Goal: Information Seeking & Learning: Stay updated

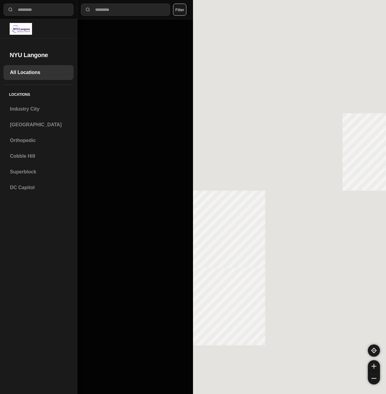
select select "*"
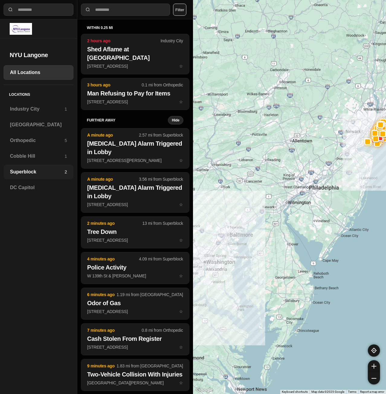
click at [33, 166] on div "Superblock 2" at bounding box center [39, 172] width 70 height 15
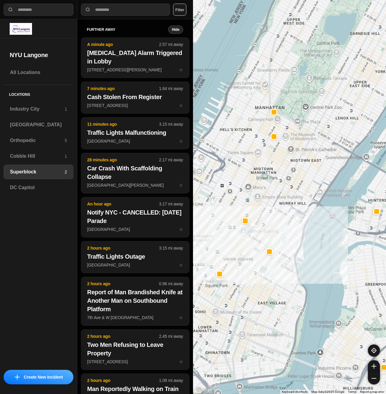
drag, startPoint x: 279, startPoint y: 223, endPoint x: 293, endPoint y: 223, distance: 14.2
click at [293, 223] on div at bounding box center [289, 197] width 193 height 394
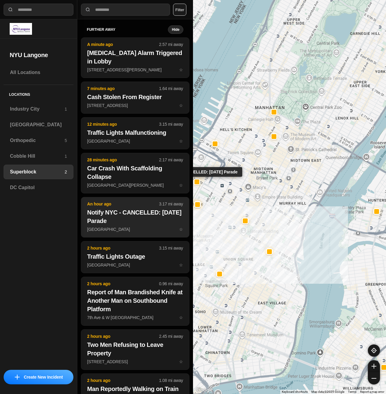
click at [123, 226] on button "An hour ago 3.17 mi away Notify NYC - CANCELLED: Columbus Day Parade Manhattan ☆" at bounding box center [135, 217] width 108 height 40
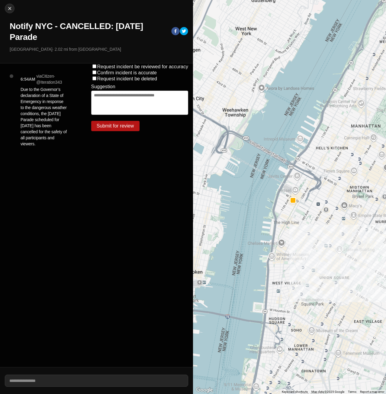
drag, startPoint x: 20, startPoint y: 90, endPoint x: 51, endPoint y: 148, distance: 66.1
click at [51, 148] on div "6:54AM via Citizen · @ Iteration343 Due to the Governor’s declaration of a Stat…" at bounding box center [46, 114] width 61 height 83
copy p "Due to the Governor’s declaration of a State of Emergency in response to the da…"
click at [105, 190] on div "Request incident be reviewed for accuracy Confirm incident is accurate Request …" at bounding box center [139, 215] width 107 height 304
drag, startPoint x: 11, startPoint y: 25, endPoint x: 56, endPoint y: 39, distance: 46.9
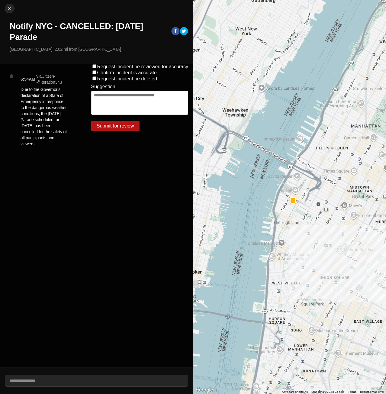
click at [56, 39] on h1 "Notify NYC - CANCELLED: [DATE] Parade" at bounding box center [88, 32] width 157 height 22
copy h1 "Notify NYC - CANCELLED: [DATE] Parade"
click at [11, 7] on img at bounding box center [10, 8] width 6 height 6
select select "*"
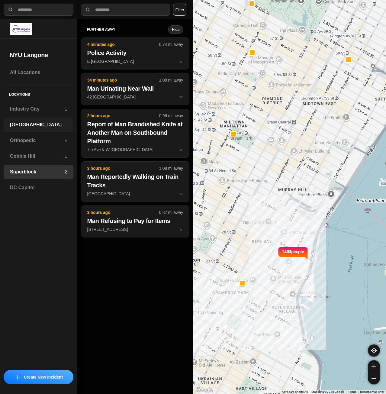
click at [31, 122] on h3 "[GEOGRAPHIC_DATA]" at bounding box center [38, 124] width 57 height 7
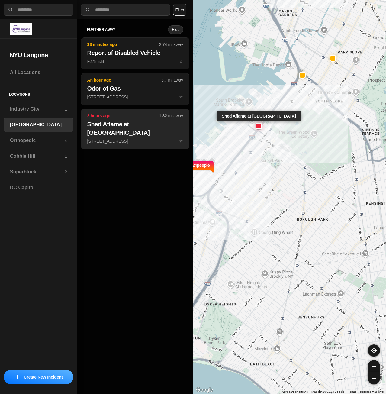
click at [149, 140] on p "241 37th St ☆" at bounding box center [135, 141] width 96 height 6
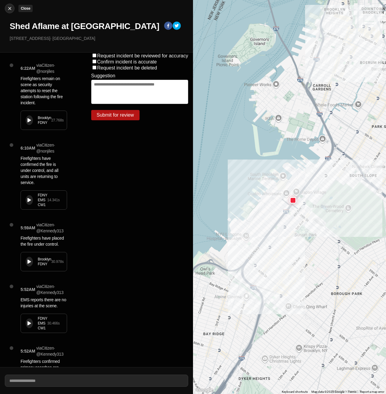
click at [12, 10] on img at bounding box center [10, 8] width 6 height 6
select select "*"
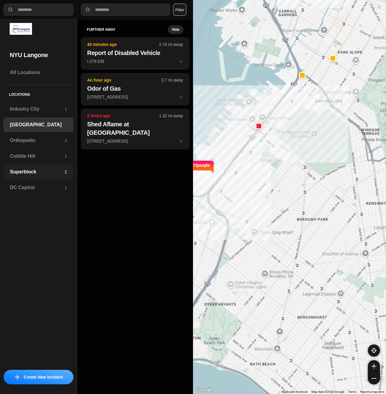
click at [49, 172] on h3 "Superblock" at bounding box center [37, 171] width 55 height 7
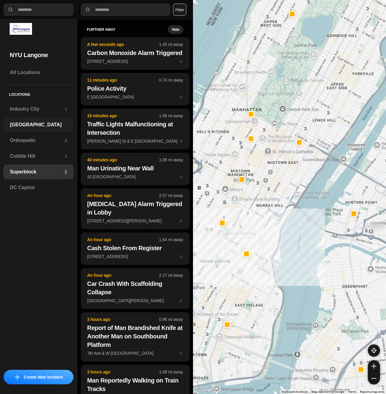
click at [31, 128] on h3 "[GEOGRAPHIC_DATA]" at bounding box center [38, 124] width 57 height 7
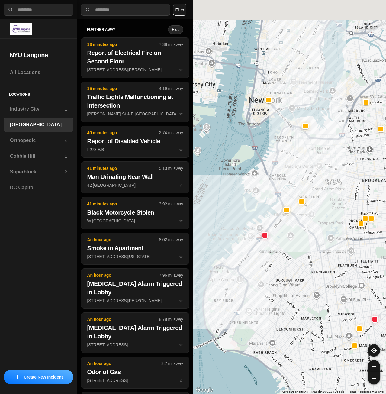
drag, startPoint x: 326, startPoint y: 168, endPoint x: 319, endPoint y: 234, distance: 66.5
click at [319, 249] on div at bounding box center [289, 197] width 193 height 394
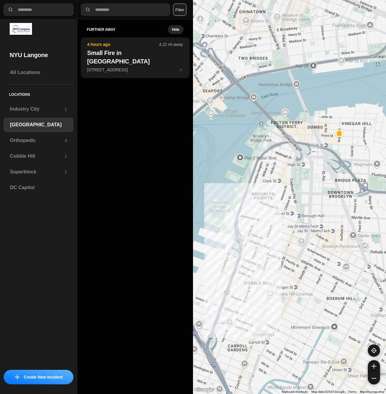
drag, startPoint x: 240, startPoint y: 182, endPoint x: 335, endPoint y: 184, distance: 95.8
click at [335, 184] on div "421 people" at bounding box center [289, 197] width 193 height 394
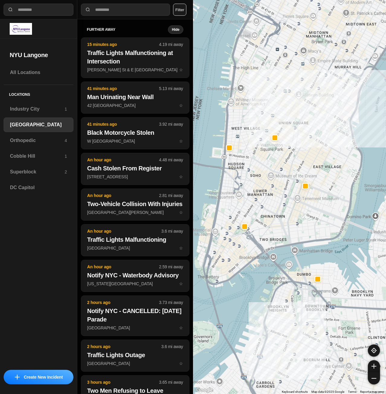
drag, startPoint x: 334, startPoint y: 165, endPoint x: 314, endPoint y: 256, distance: 93.1
click at [316, 259] on div "421 people" at bounding box center [289, 197] width 193 height 394
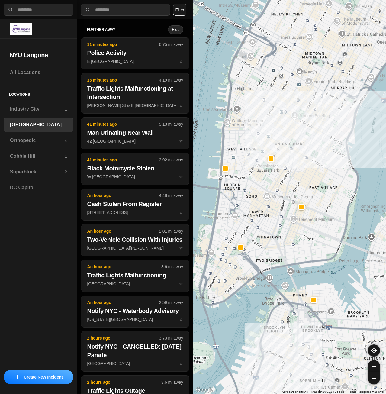
drag, startPoint x: 353, startPoint y: 169, endPoint x: 338, endPoint y: 215, distance: 48.4
click at [338, 215] on div "421 people" at bounding box center [289, 197] width 193 height 394
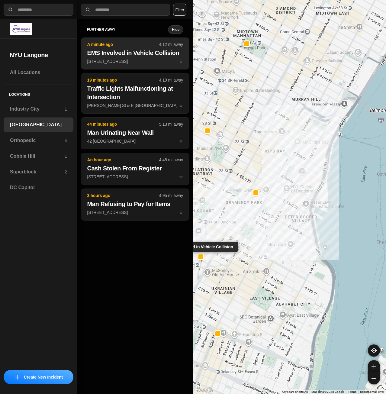
click at [105, 54] on h2 "EMS Involved in Vehicle Collision" at bounding box center [135, 53] width 96 height 8
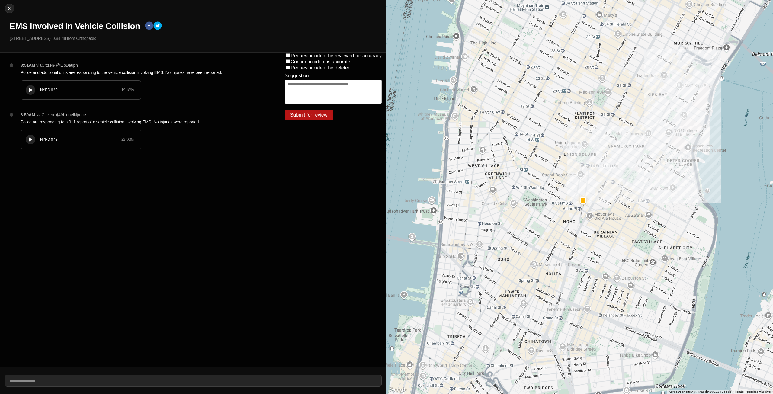
click at [31, 82] on div "NYPD 6 / 9 19.189 s" at bounding box center [81, 90] width 120 height 19
click at [9, 11] on img at bounding box center [10, 8] width 6 height 6
select select "*"
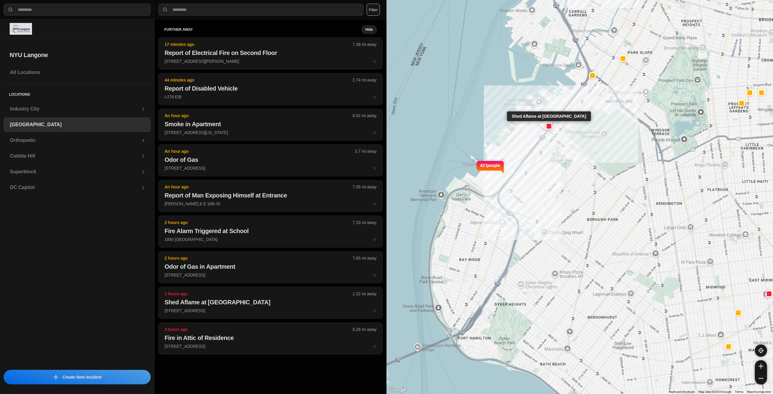
click at [386, 127] on div at bounding box center [549, 126] width 5 height 5
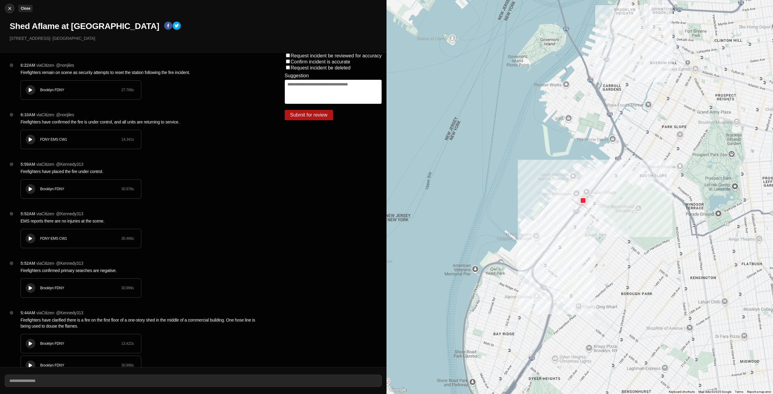
click at [8, 5] on img at bounding box center [10, 8] width 6 height 6
select select "*"
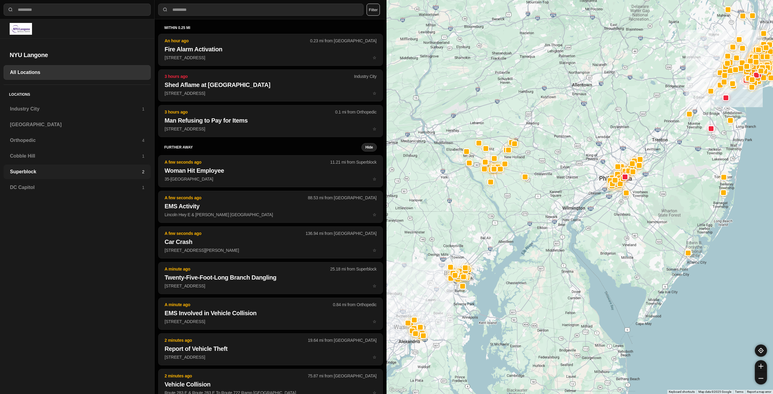
click at [34, 173] on h3 "Superblock" at bounding box center [76, 171] width 132 height 7
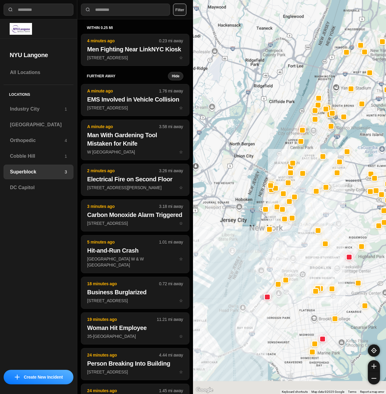
drag, startPoint x: 273, startPoint y: 262, endPoint x: 288, endPoint y: 194, distance: 69.6
click at [289, 196] on div at bounding box center [289, 197] width 193 height 394
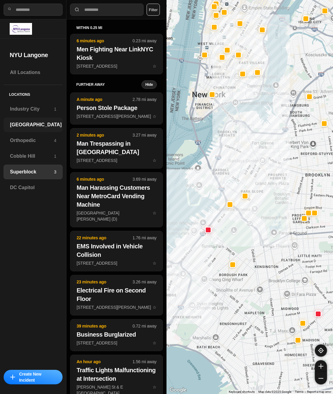
click at [28, 127] on h3 "[GEOGRAPHIC_DATA]" at bounding box center [36, 124] width 52 height 7
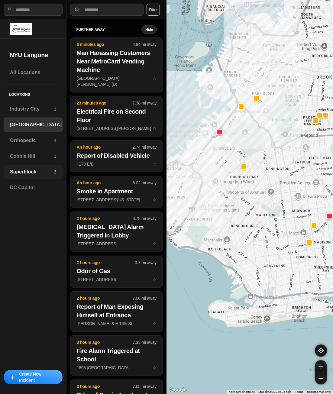
click at [35, 175] on h3 "Superblock" at bounding box center [32, 171] width 44 height 7
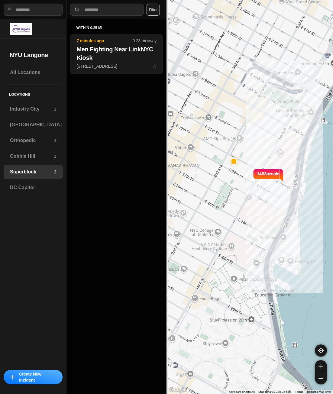
drag, startPoint x: 182, startPoint y: 189, endPoint x: 262, endPoint y: 181, distance: 80.5
click at [262, 181] on div "1453 people" at bounding box center [249, 197] width 166 height 394
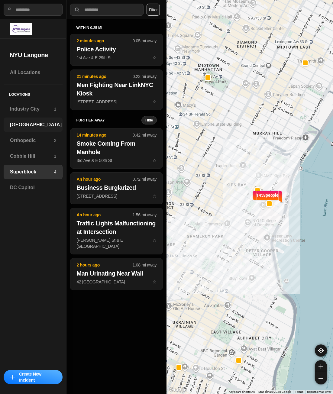
click at [33, 130] on div "[GEOGRAPHIC_DATA]" at bounding box center [33, 125] width 59 height 15
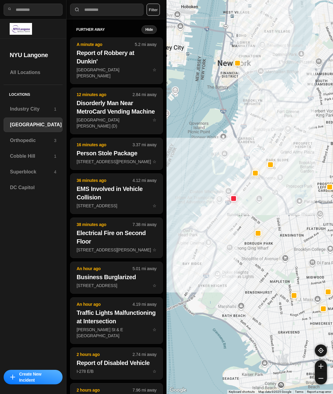
drag, startPoint x: 298, startPoint y: 135, endPoint x: 292, endPoint y: 186, distance: 51.8
click at [292, 186] on div at bounding box center [249, 197] width 166 height 394
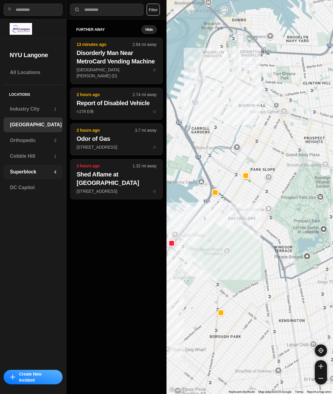
click at [26, 170] on h3 "Superblock" at bounding box center [32, 171] width 44 height 7
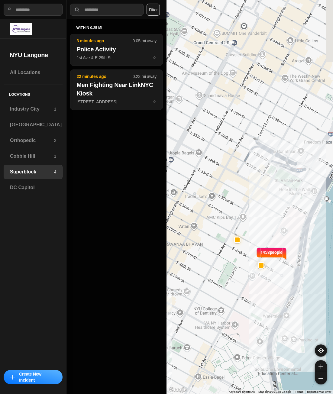
drag, startPoint x: 298, startPoint y: 274, endPoint x: 256, endPoint y: 217, distance: 70.6
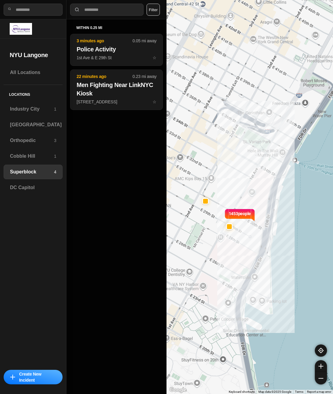
drag, startPoint x: 238, startPoint y: 258, endPoint x: 211, endPoint y: 225, distance: 42.1
click at [211, 225] on div "1453 people" at bounding box center [249, 197] width 166 height 394
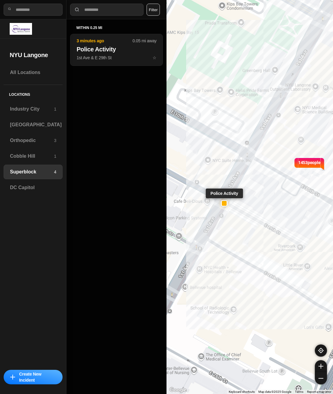
click at [222, 205] on div at bounding box center [224, 203] width 5 height 5
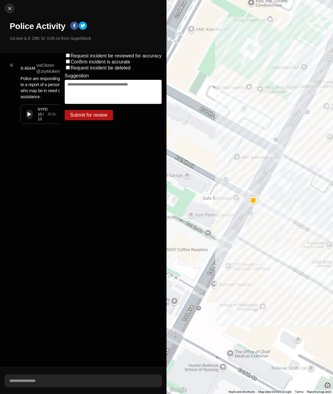
click at [28, 112] on icon at bounding box center [29, 114] width 4 height 4
click at [13, 10] on div at bounding box center [9, 8] width 9 height 6
select select "*"
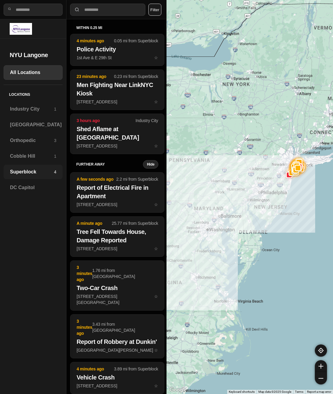
click at [30, 169] on h3 "Superblock" at bounding box center [32, 171] width 44 height 7
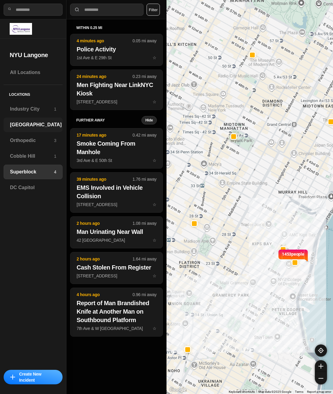
click at [27, 121] on div "[GEOGRAPHIC_DATA]" at bounding box center [33, 125] width 59 height 15
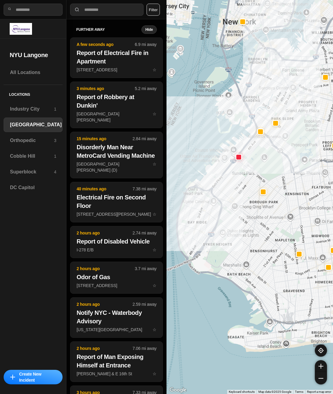
drag, startPoint x: 231, startPoint y: 78, endPoint x: 219, endPoint y: 134, distance: 57.1
click at [219, 134] on div at bounding box center [249, 197] width 166 height 394
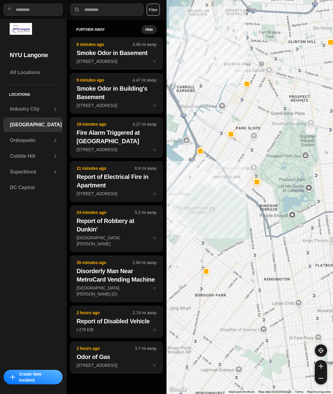
drag, startPoint x: 275, startPoint y: 183, endPoint x: 292, endPoint y: 178, distance: 18.0
click at [292, 178] on div "421 people" at bounding box center [249, 197] width 166 height 394
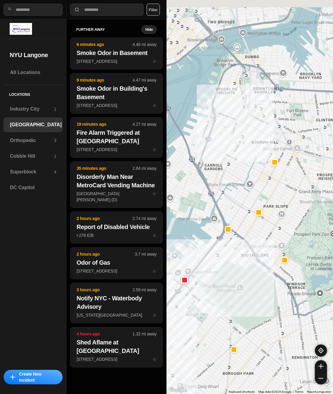
drag, startPoint x: 227, startPoint y: 111, endPoint x: 181, endPoint y: 196, distance: 96.4
click at [181, 196] on div "421 people" at bounding box center [249, 197] width 166 height 394
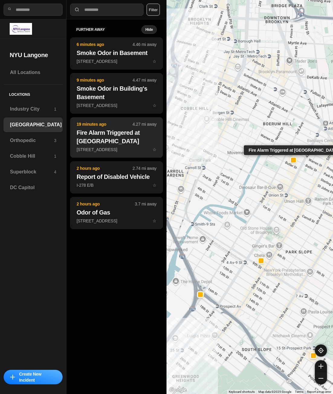
click at [118, 144] on h2 "Fire Alarm Triggered at [GEOGRAPHIC_DATA]" at bounding box center [116, 136] width 80 height 17
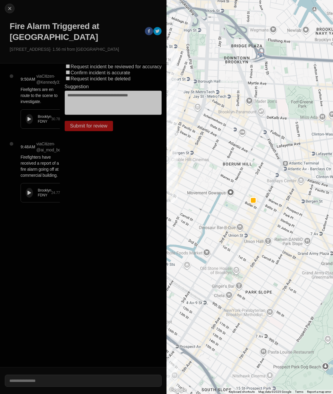
click at [34, 122] on div "Brooklyn FDNY 30.784 s" at bounding box center [42, 119] width 42 height 19
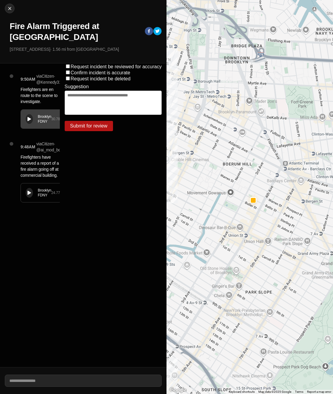
click at [25, 115] on div "Brooklyn FDNY 30.784 s" at bounding box center [42, 119] width 42 height 19
click at [8, 8] on img at bounding box center [10, 8] width 6 height 6
select select "*"
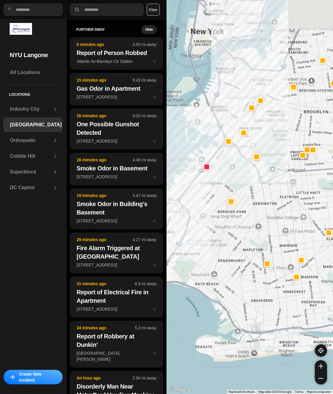
drag, startPoint x: 226, startPoint y: 167, endPoint x: 230, endPoint y: 181, distance: 14.8
click at [228, 183] on div at bounding box center [249, 197] width 166 height 394
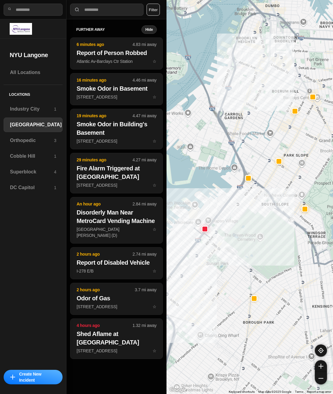
drag, startPoint x: 236, startPoint y: 216, endPoint x: 250, endPoint y: 263, distance: 49.1
click at [250, 263] on div "421 people" at bounding box center [249, 197] width 166 height 394
click at [31, 175] on h3 "Superblock" at bounding box center [32, 171] width 44 height 7
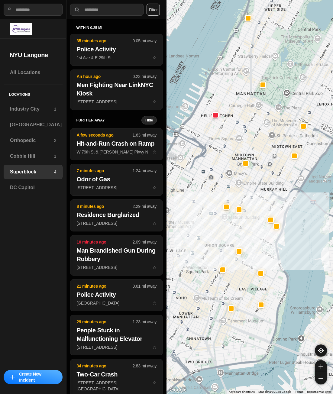
drag, startPoint x: 230, startPoint y: 190, endPoint x: 263, endPoint y: 191, distance: 33.2
click at [263, 191] on div at bounding box center [249, 197] width 166 height 394
click at [25, 119] on div "[GEOGRAPHIC_DATA]" at bounding box center [33, 125] width 59 height 15
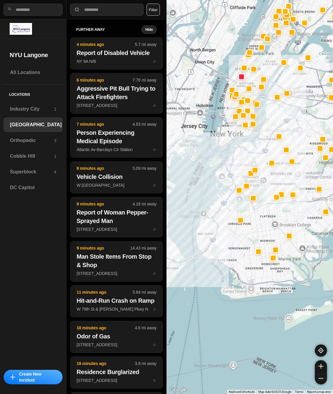
drag, startPoint x: 266, startPoint y: 249, endPoint x: 301, endPoint y: 249, distance: 34.1
click at [301, 249] on div at bounding box center [249, 197] width 166 height 394
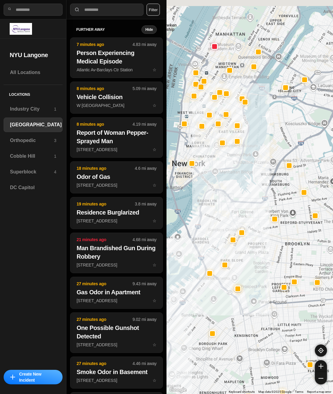
drag, startPoint x: 269, startPoint y: 137, endPoint x: 293, endPoint y: 185, distance: 54.0
click at [293, 186] on div at bounding box center [249, 197] width 166 height 394
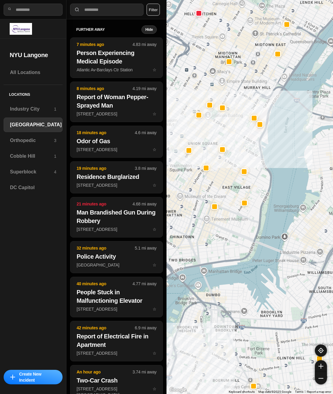
drag, startPoint x: 288, startPoint y: 159, endPoint x: 300, endPoint y: 165, distance: 14.3
click at [300, 165] on div "421 people" at bounding box center [249, 197] width 166 height 394
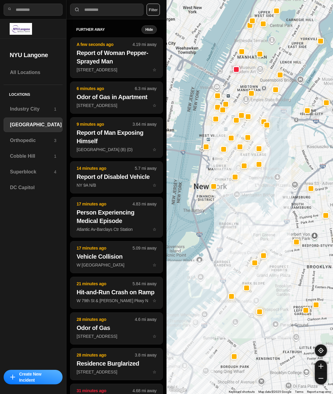
drag, startPoint x: 253, startPoint y: 292, endPoint x: 263, endPoint y: 253, distance: 39.9
click at [263, 253] on div at bounding box center [263, 255] width 5 height 5
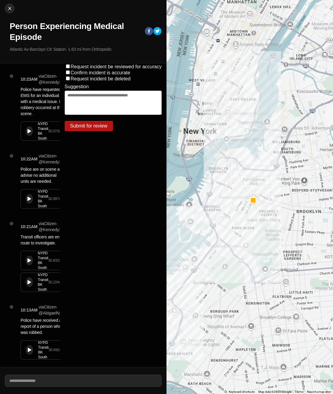
click at [8, 2] on div "Close Person Experiencing Medical Episode Atlantic Av-Barclays Ctr Station · 1.…" at bounding box center [83, 31] width 166 height 63
click at [34, 131] on div "NYPD Transit BK South 30.073 s" at bounding box center [43, 131] width 45 height 19
click at [10, 11] on img at bounding box center [10, 8] width 6 height 6
select select "*"
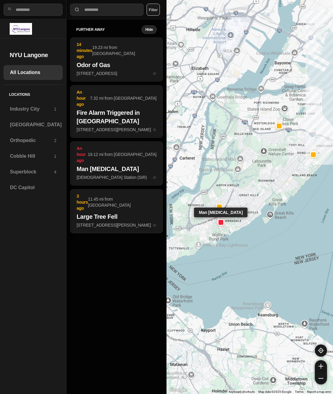
drag, startPoint x: 185, startPoint y: 240, endPoint x: 221, endPoint y: 220, distance: 40.6
click at [221, 220] on div at bounding box center [220, 222] width 5 height 5
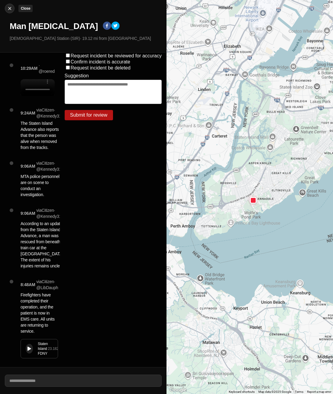
click at [12, 11] on button "Close" at bounding box center [10, 9] width 10 height 10
select select "*"
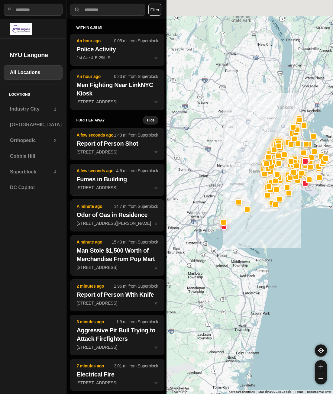
drag, startPoint x: 273, startPoint y: 187, endPoint x: 270, endPoint y: 236, distance: 49.3
click at [268, 248] on div at bounding box center [249, 197] width 166 height 394
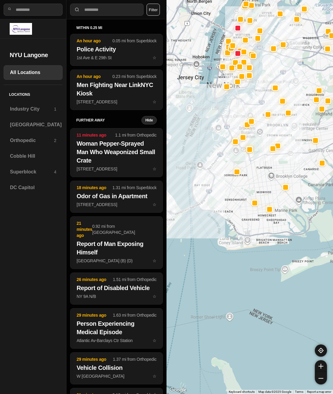
drag, startPoint x: 240, startPoint y: 237, endPoint x: 263, endPoint y: 237, distance: 22.7
click at [263, 237] on div at bounding box center [249, 197] width 166 height 394
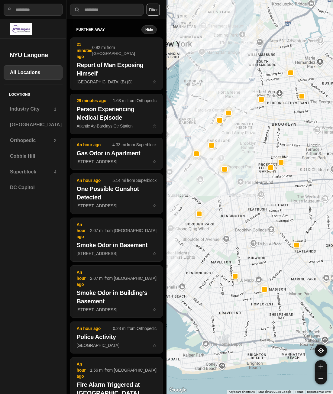
drag, startPoint x: 269, startPoint y: 173, endPoint x: 248, endPoint y: 237, distance: 67.7
click at [248, 237] on div at bounding box center [249, 197] width 166 height 394
